Goal: Find specific page/section: Find specific page/section

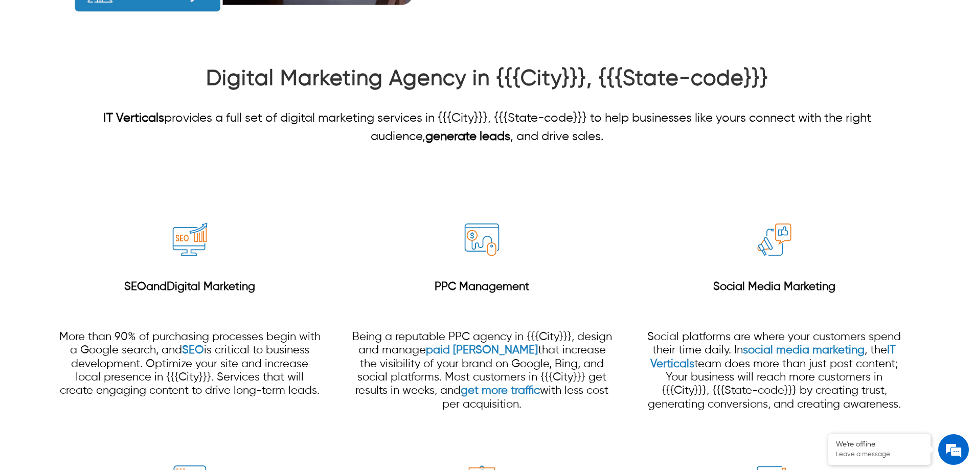
scroll to position [818, 0]
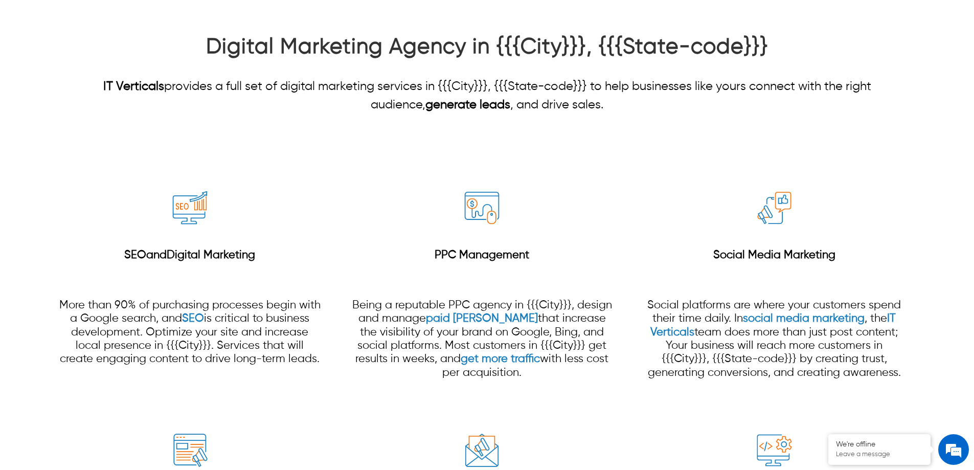
click at [573, 147] on div at bounding box center [487, 411] width 974 height 536
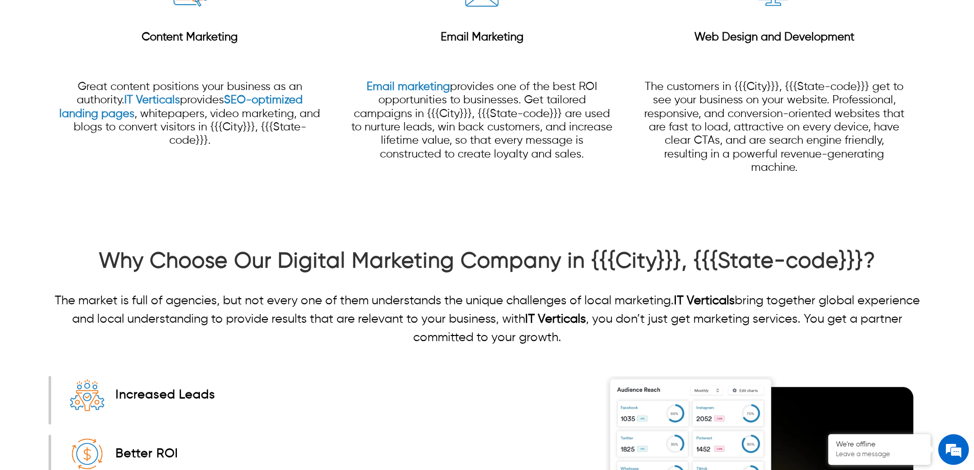
scroll to position [1381, 0]
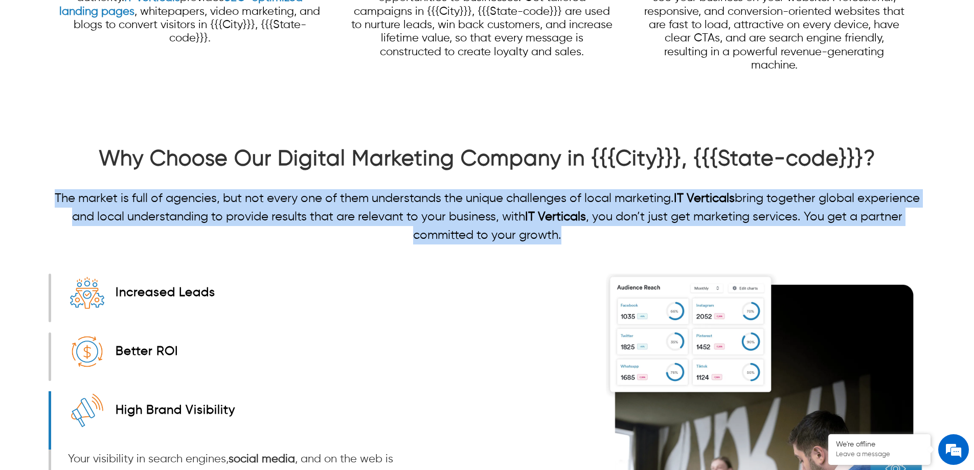
drag, startPoint x: 563, startPoint y: 235, endPoint x: 54, endPoint y: 191, distance: 511.3
click at [54, 191] on p "The market is full of agencies, but not every one of them understands the uniqu…" at bounding box center [487, 216] width 877 height 55
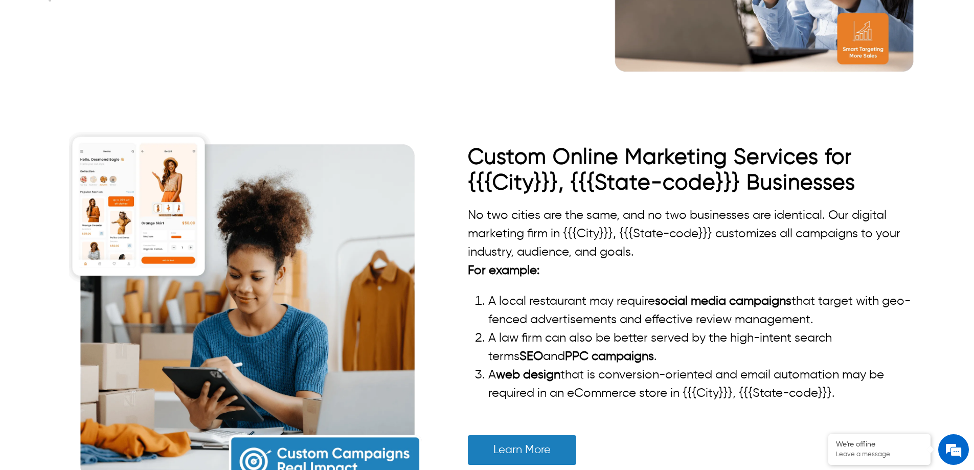
scroll to position [1965, 0]
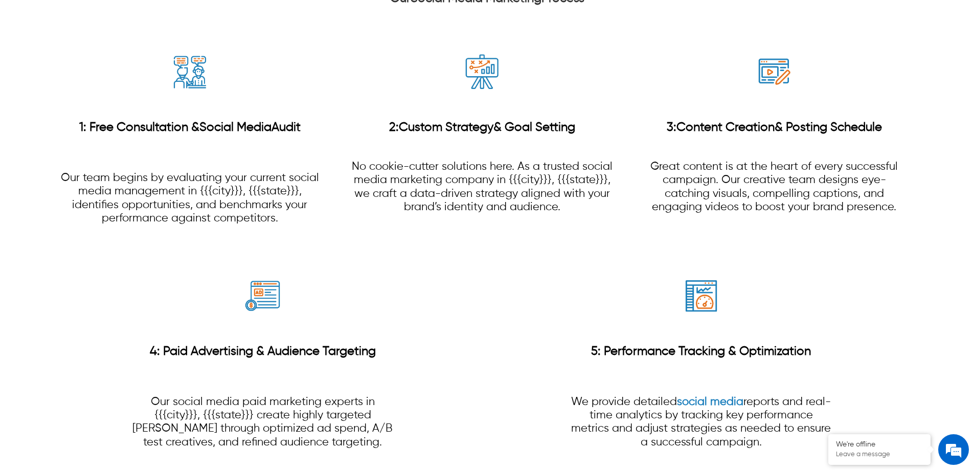
scroll to position [2148, 0]
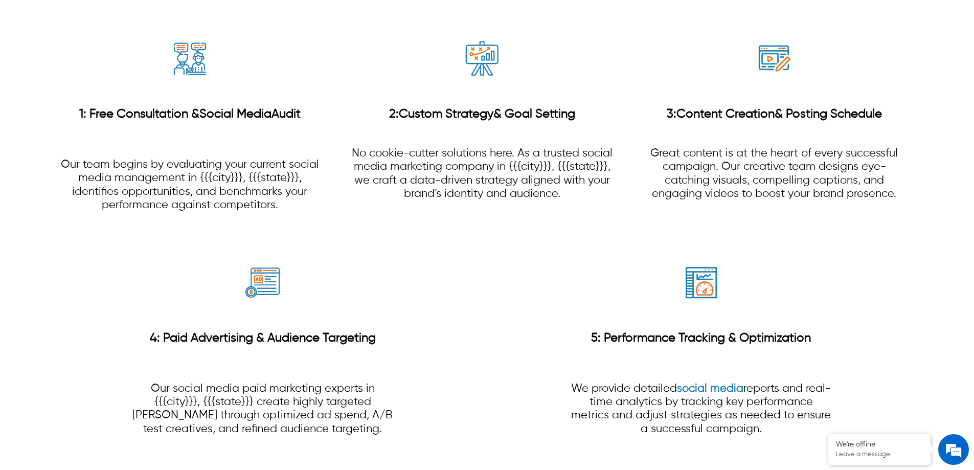
drag, startPoint x: 581, startPoint y: 117, endPoint x: 401, endPoint y: 129, distance: 181.0
click at [401, 129] on h3 "2: Custom Strategy & Goal Setting" at bounding box center [481, 114] width 263 height 37
click at [406, 144] on div "2: Custom Strategy & Goal Setting No cookie-cutter solutions here. As a trusted…" at bounding box center [481, 152] width 263 height 119
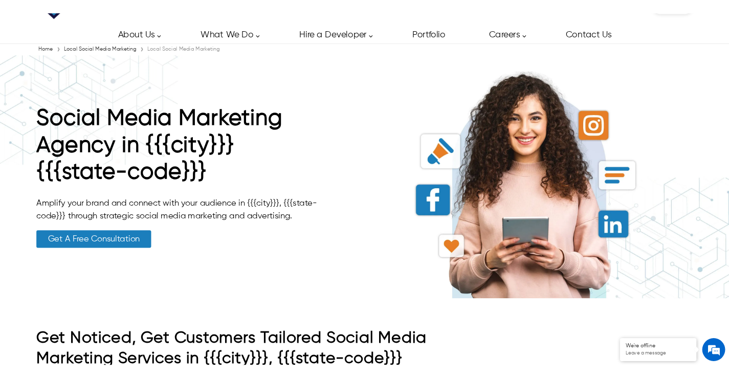
scroll to position [0, 0]
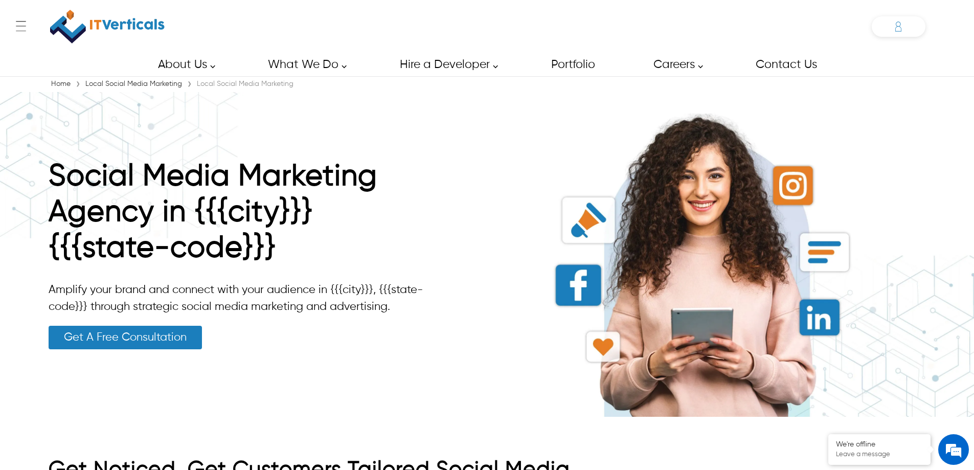
click at [906, 22] on icon at bounding box center [898, 26] width 20 height 20
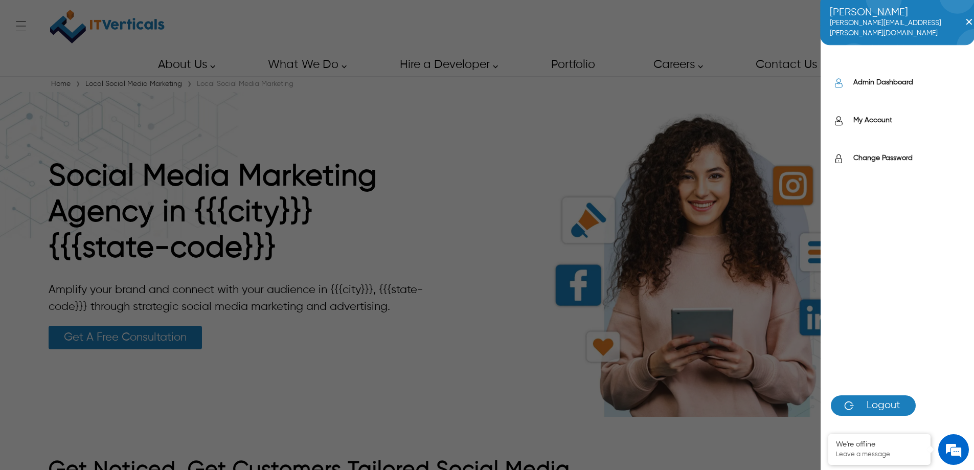
click at [885, 82] on label "Admin Dashboard" at bounding box center [909, 82] width 110 height 10
